Goal: Check status

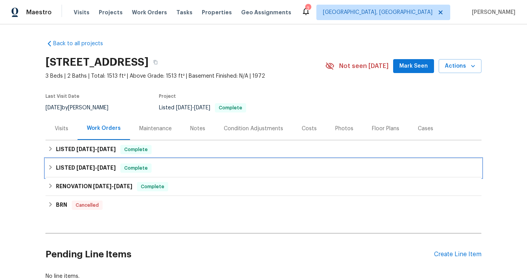
click at [115, 163] on h6 "LISTED [DATE] - [DATE]" at bounding box center [86, 167] width 60 height 9
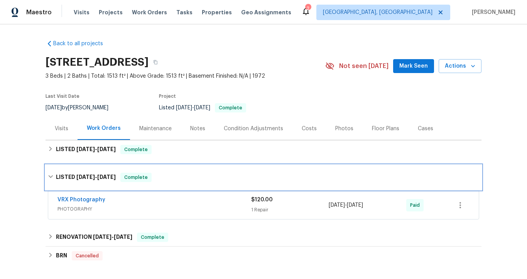
click at [115, 171] on div "LISTED [DATE] - [DATE] Complete" at bounding box center [264, 177] width 436 height 25
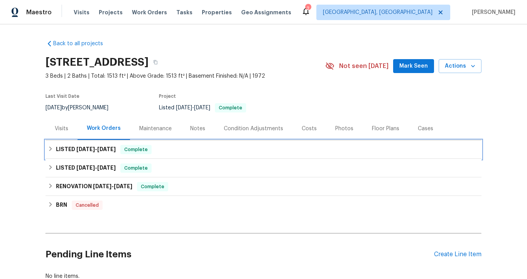
click at [110, 148] on span "[DATE]" at bounding box center [106, 148] width 19 height 5
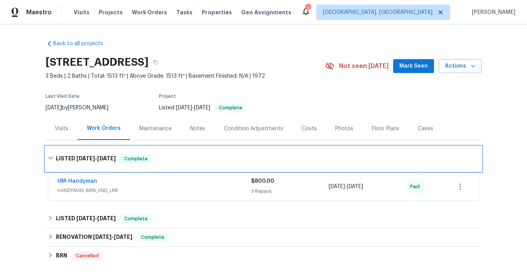
click at [111, 155] on span "[DATE]" at bounding box center [106, 157] width 19 height 5
